Goal: Check status: Check status

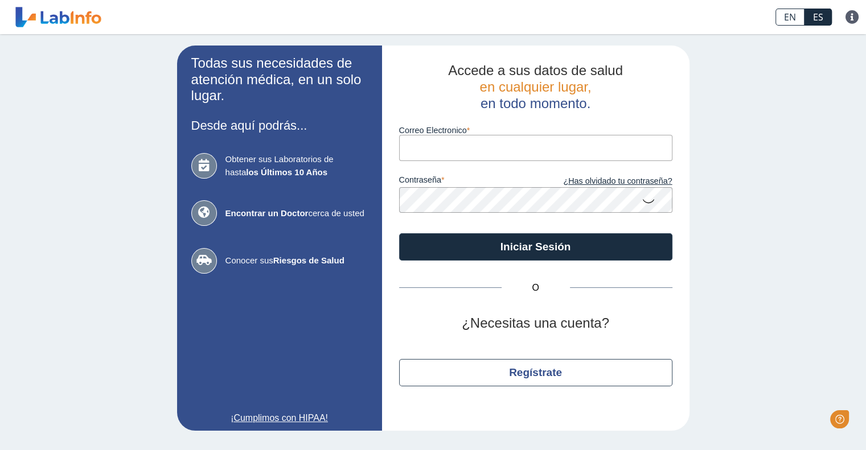
type input "[EMAIL_ADDRESS][DOMAIN_NAME]"
click at [399, 233] on button "Iniciar Sesión" at bounding box center [535, 246] width 273 height 27
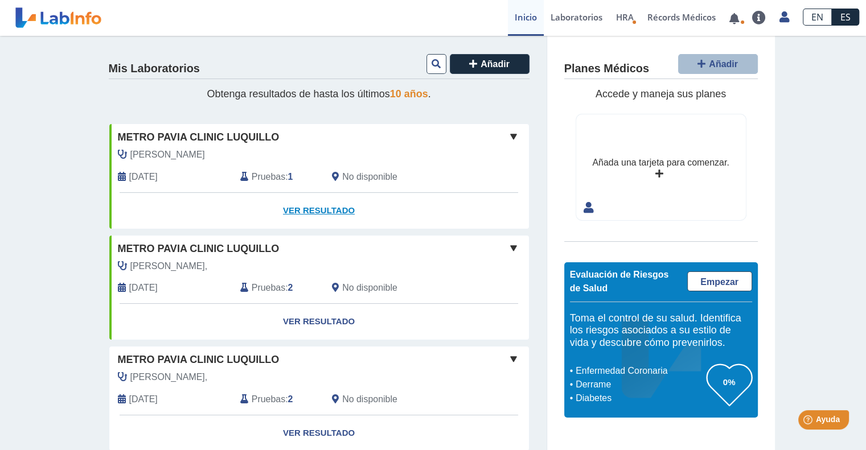
click at [307, 208] on link "Ver Resultado" at bounding box center [318, 211] width 419 height 36
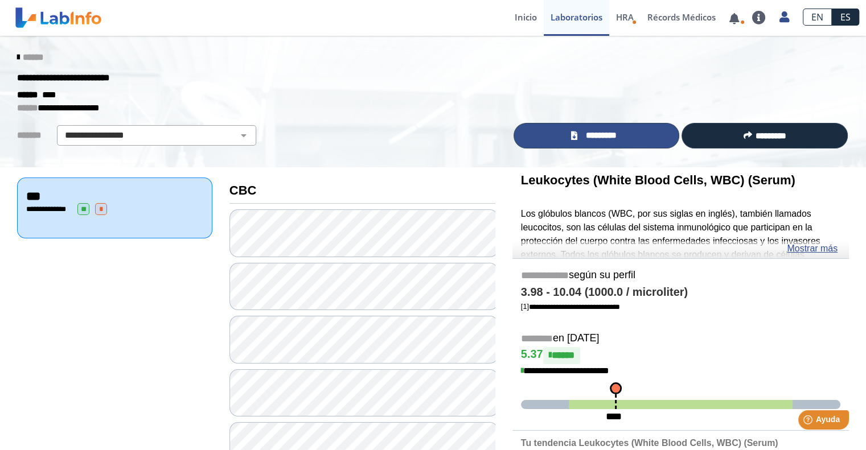
click at [623, 139] on link "*********" at bounding box center [596, 136] width 166 height 26
